Goal: Book appointment/travel/reservation

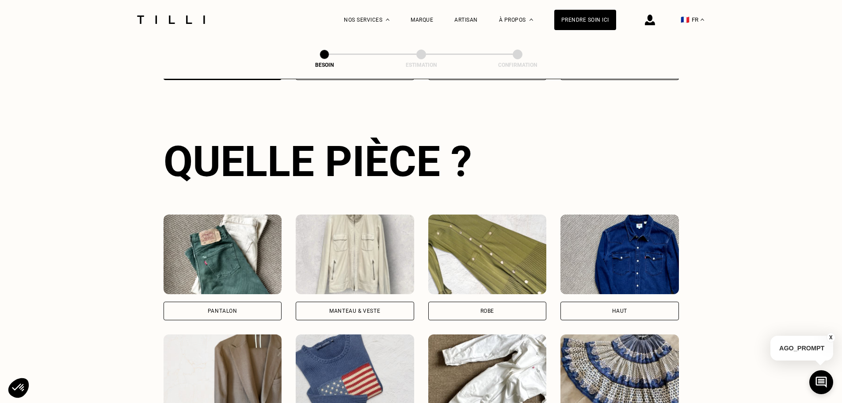
click at [369, 301] on div "Manteau & Veste" at bounding box center [355, 310] width 118 height 19
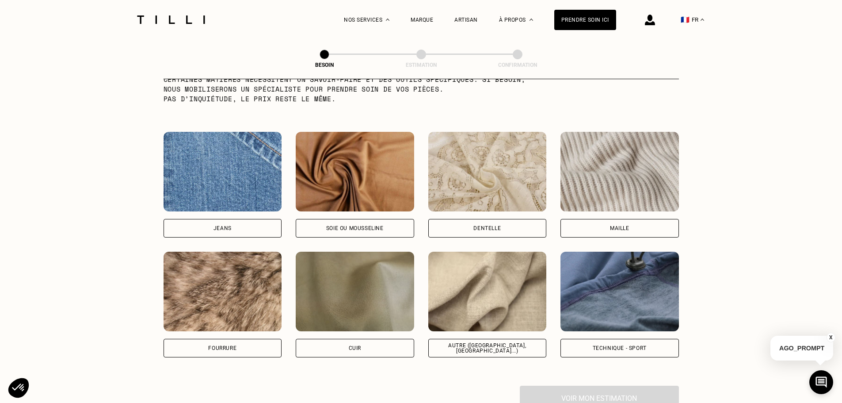
scroll to position [858, 0]
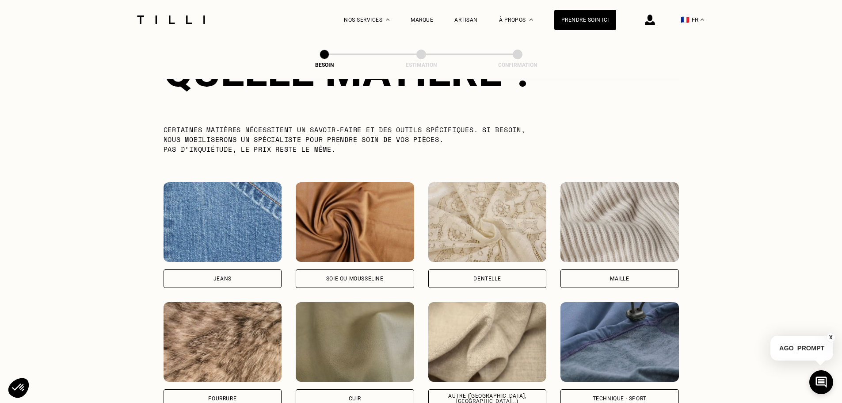
click at [243, 269] on div "Jeans" at bounding box center [223, 278] width 118 height 19
select select "FR"
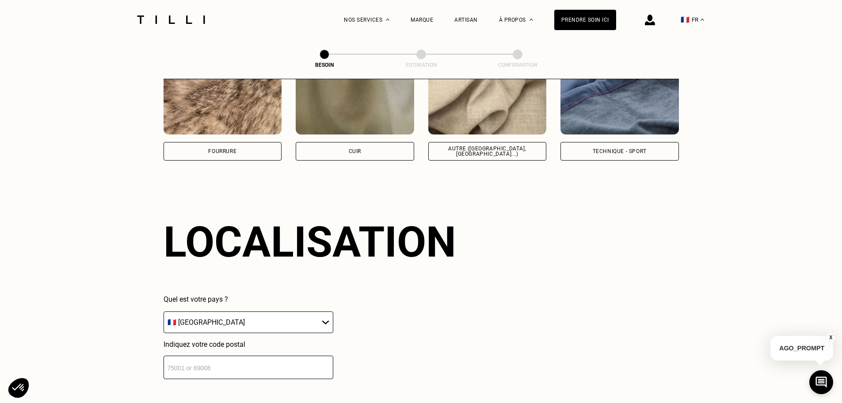
scroll to position [1188, 0]
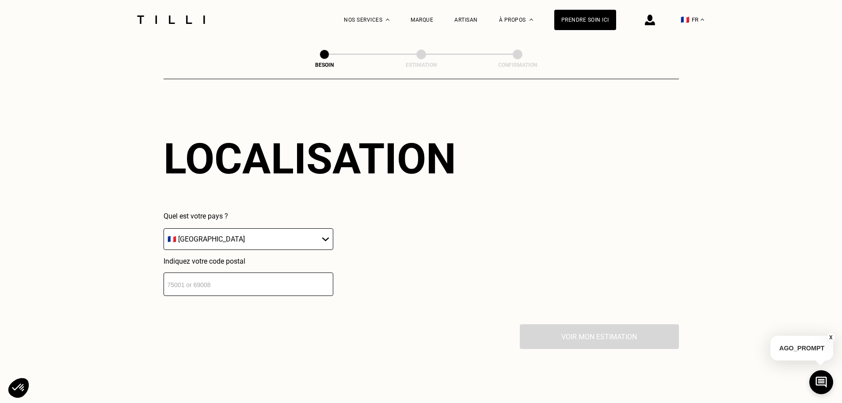
click at [262, 282] on input "number" at bounding box center [249, 283] width 170 height 23
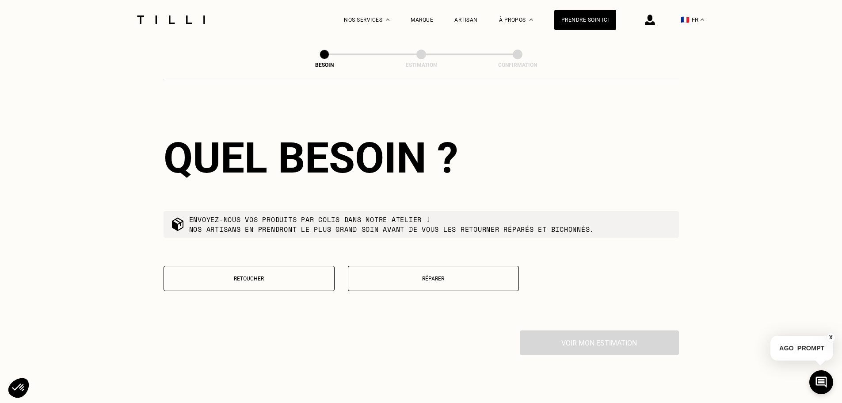
scroll to position [1408, 0]
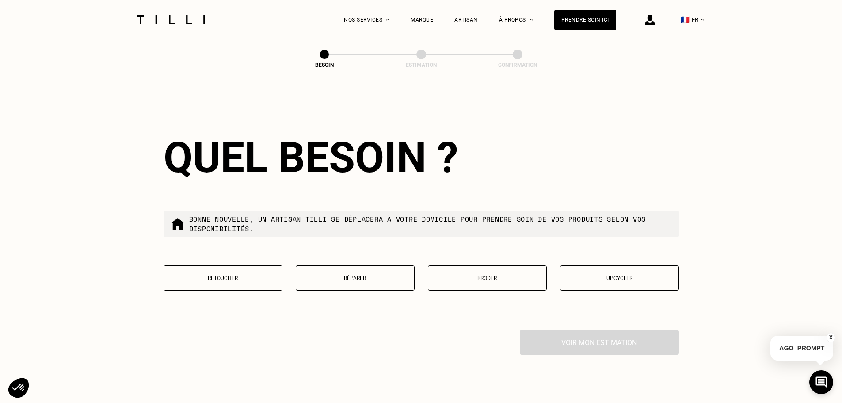
type input "34170"
click at [270, 269] on button "Retoucher" at bounding box center [223, 277] width 119 height 25
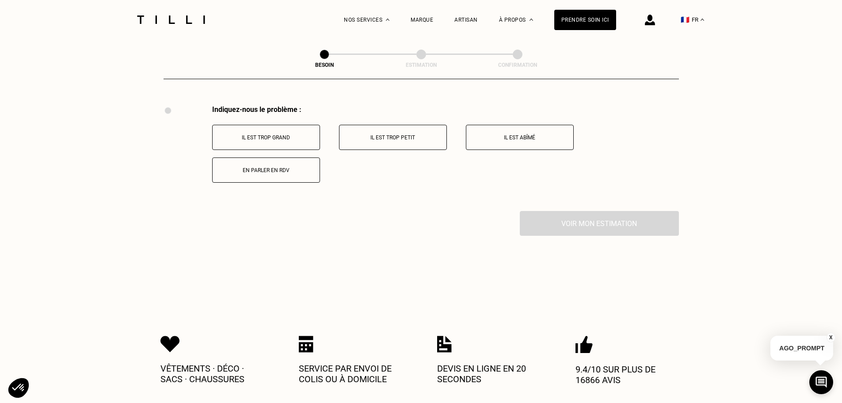
scroll to position [1635, 0]
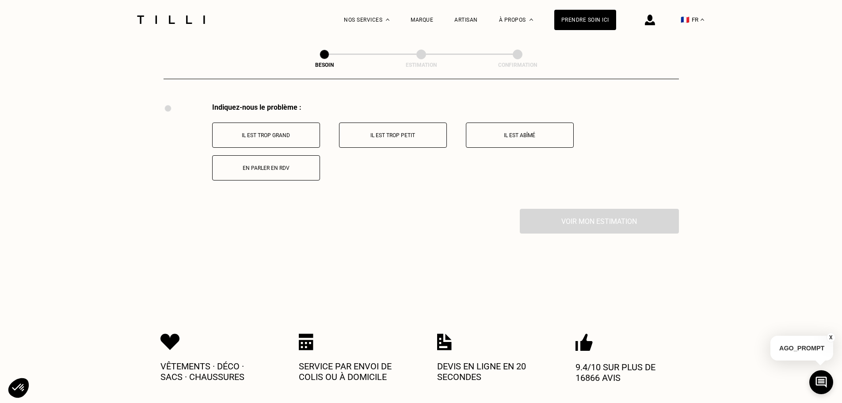
click at [278, 132] on p "Il est trop grand" at bounding box center [266, 135] width 98 height 6
click at [414, 125] on button "Il est trop long" at bounding box center [393, 134] width 108 height 25
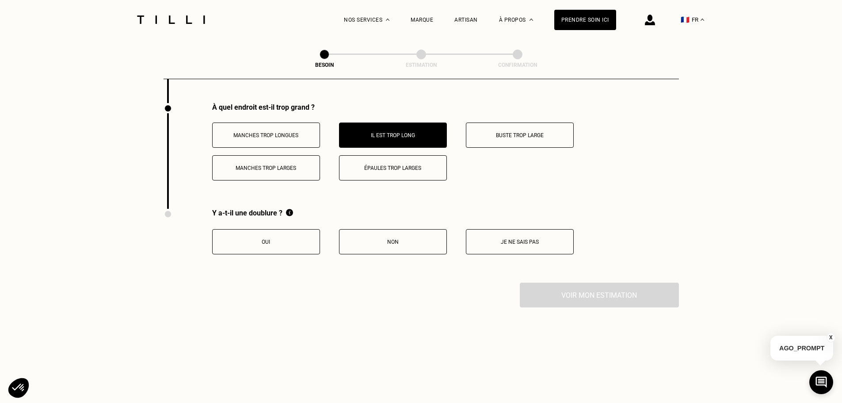
click at [406, 244] on button "Non" at bounding box center [393, 241] width 108 height 25
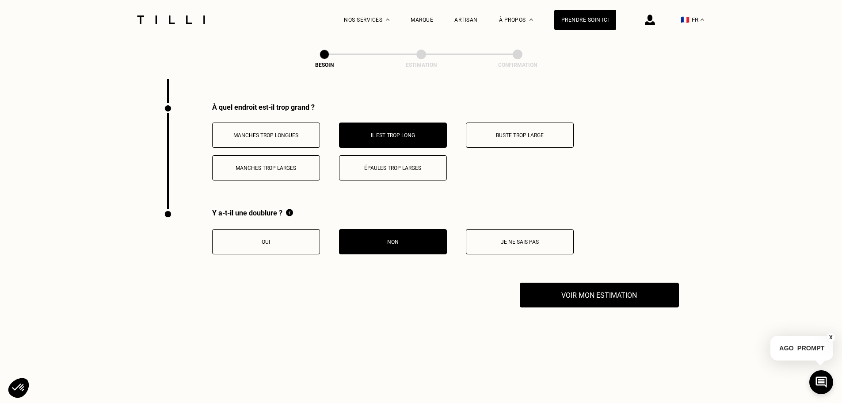
click at [293, 132] on p "Manches trop longues" at bounding box center [266, 135] width 98 height 6
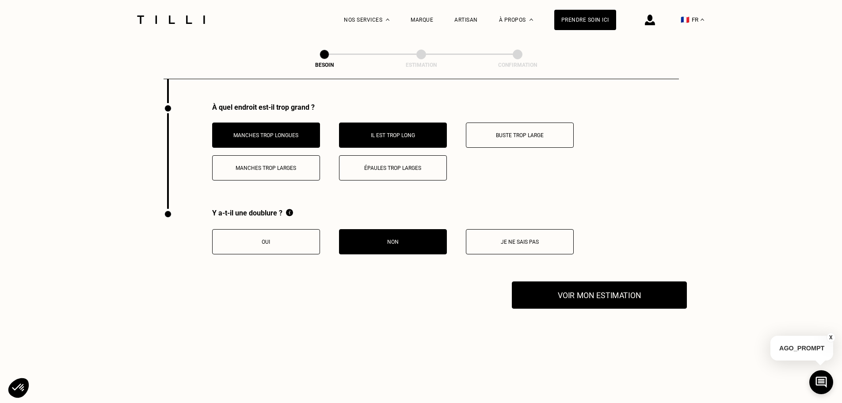
click at [634, 281] on button "Voir mon estimation" at bounding box center [599, 294] width 175 height 27
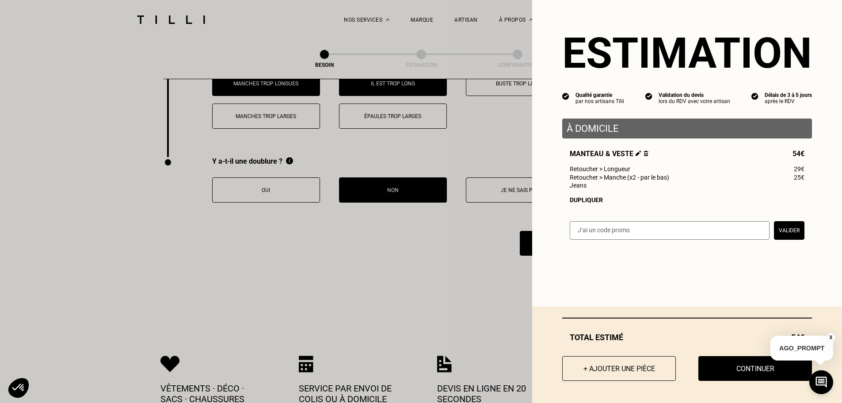
scroll to position [1696, 0]
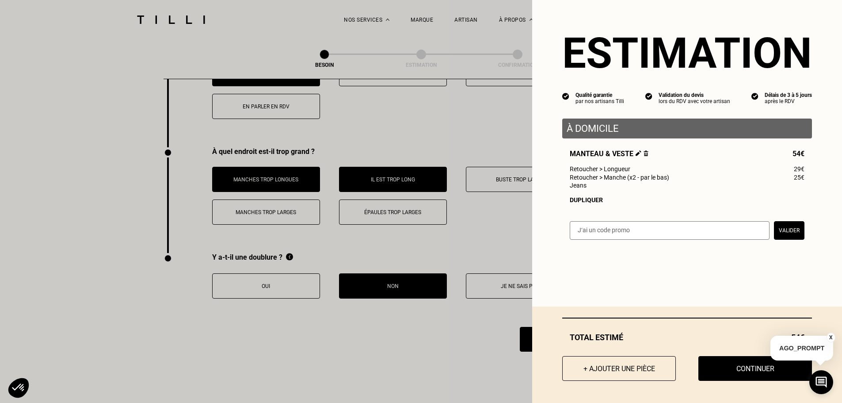
drag, startPoint x: 744, startPoint y: 376, endPoint x: 542, endPoint y: 35, distance: 395.7
click at [744, 376] on button "Continuer" at bounding box center [755, 368] width 114 height 25
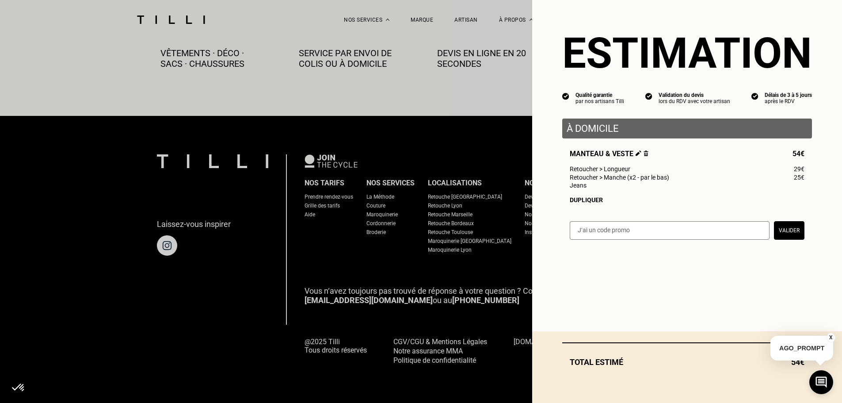
scroll to position [493, 0]
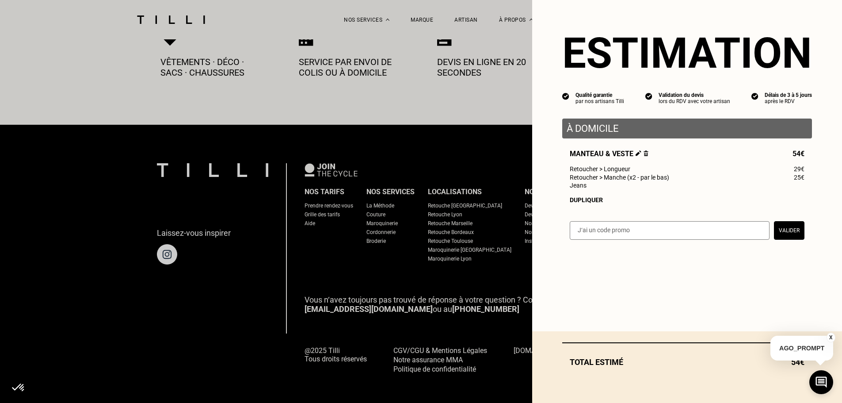
select select "FR"
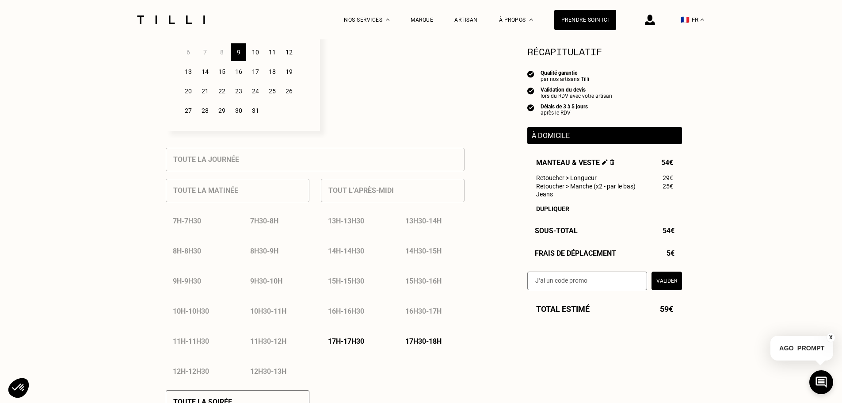
scroll to position [398, 0]
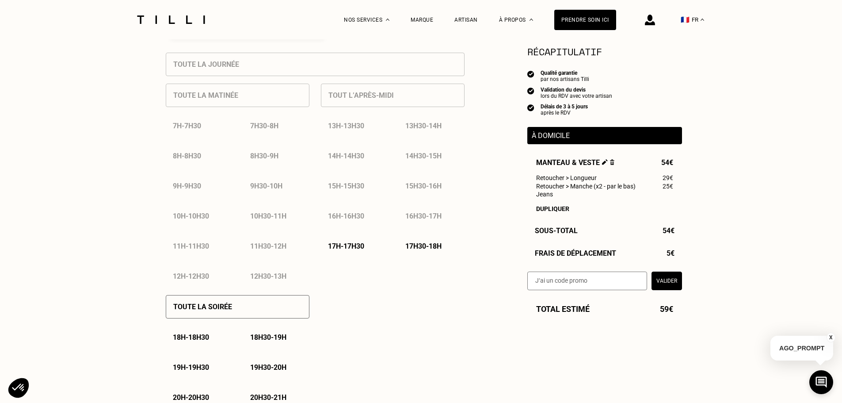
click at [338, 250] on p "17h - 17h30" at bounding box center [346, 246] width 36 height 8
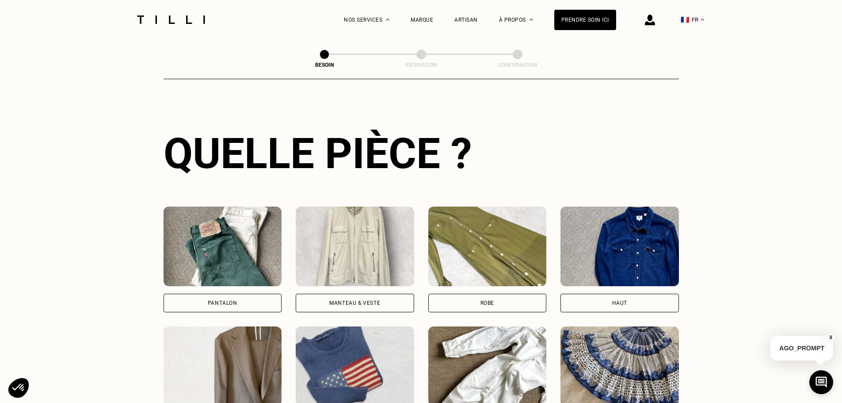
scroll to position [289, 0]
